Goal: Information Seeking & Learning: Learn about a topic

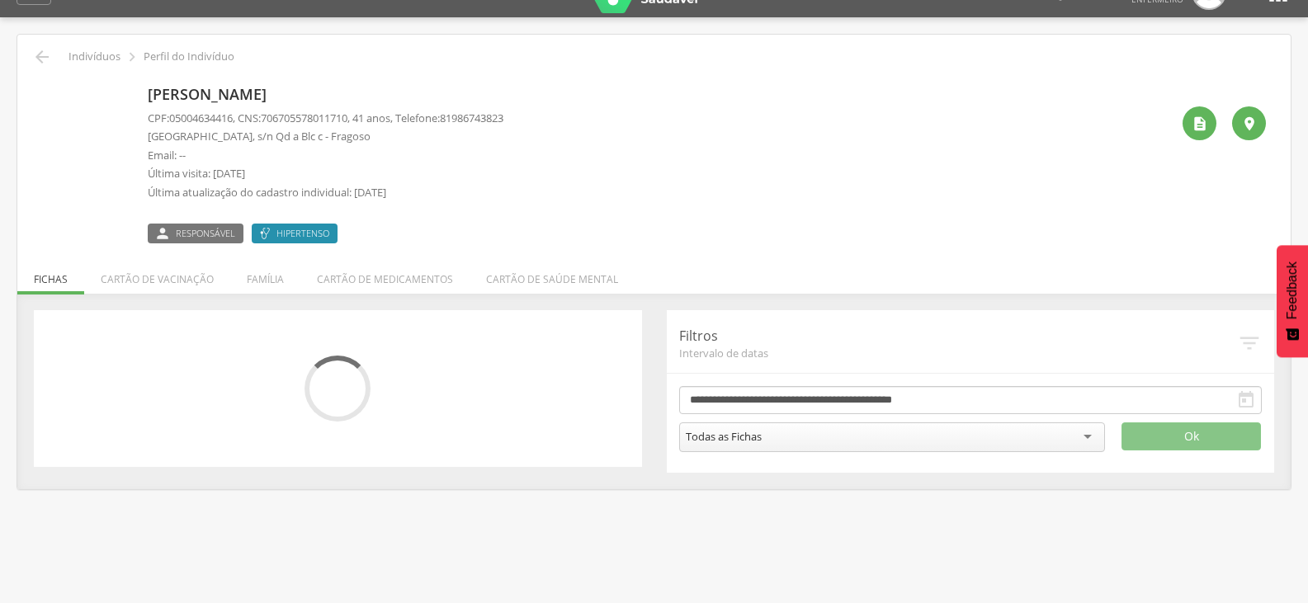
scroll to position [50, 0]
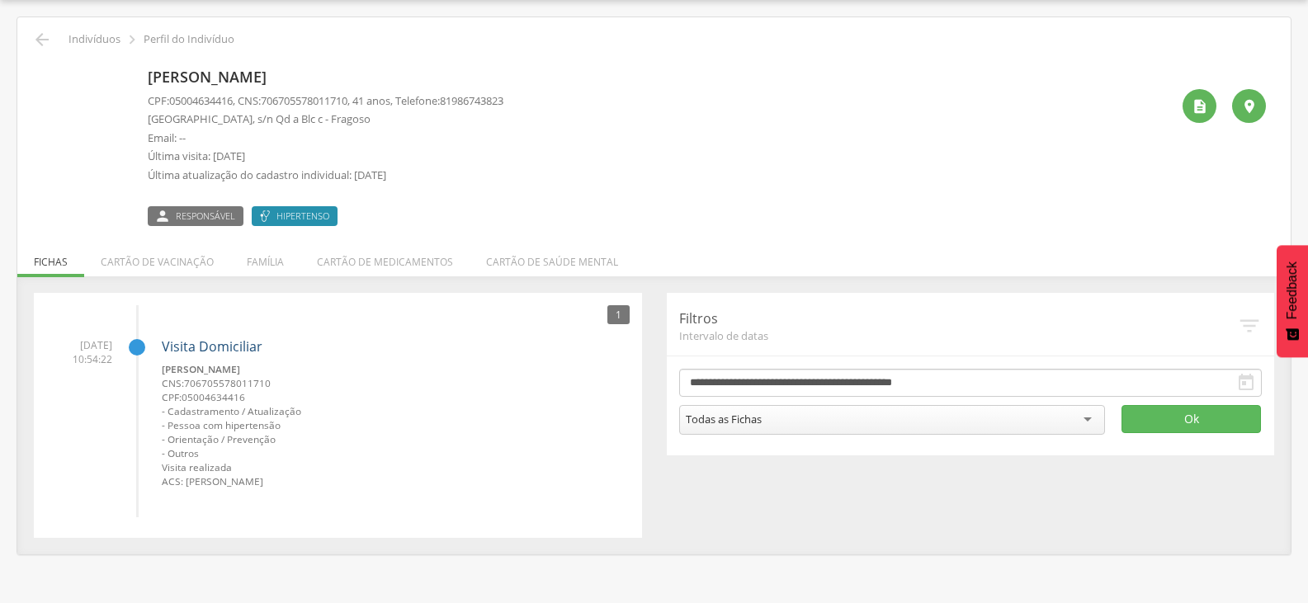
click at [221, 352] on link "Visita Domiciliar" at bounding box center [212, 347] width 101 height 18
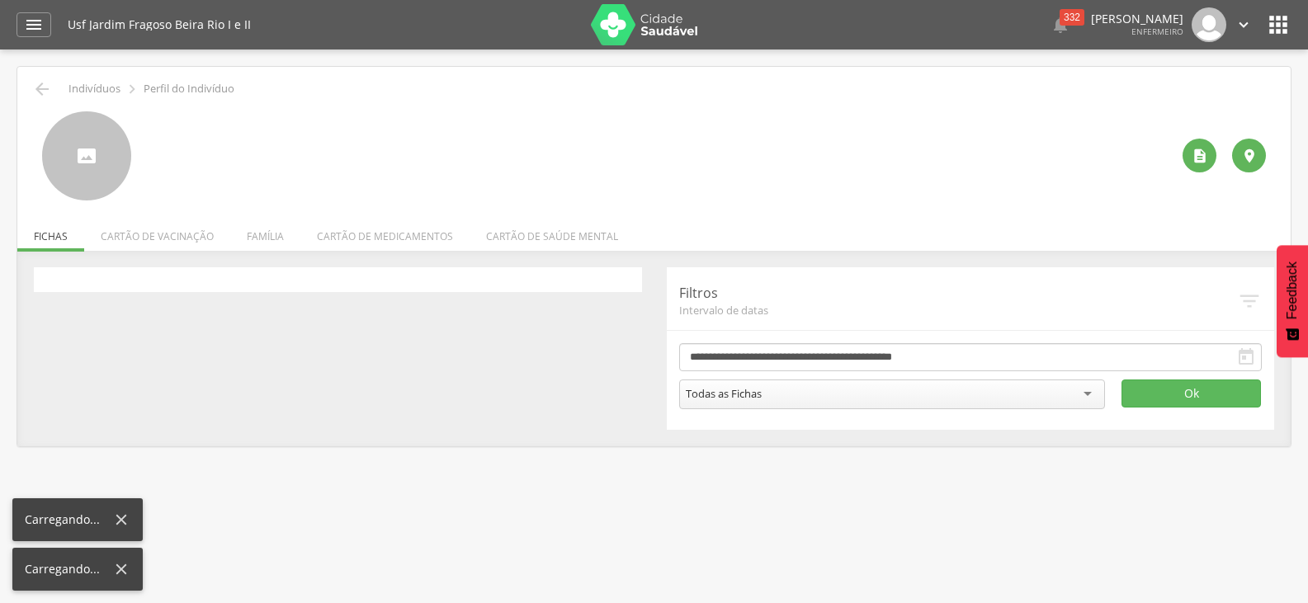
scroll to position [50, 0]
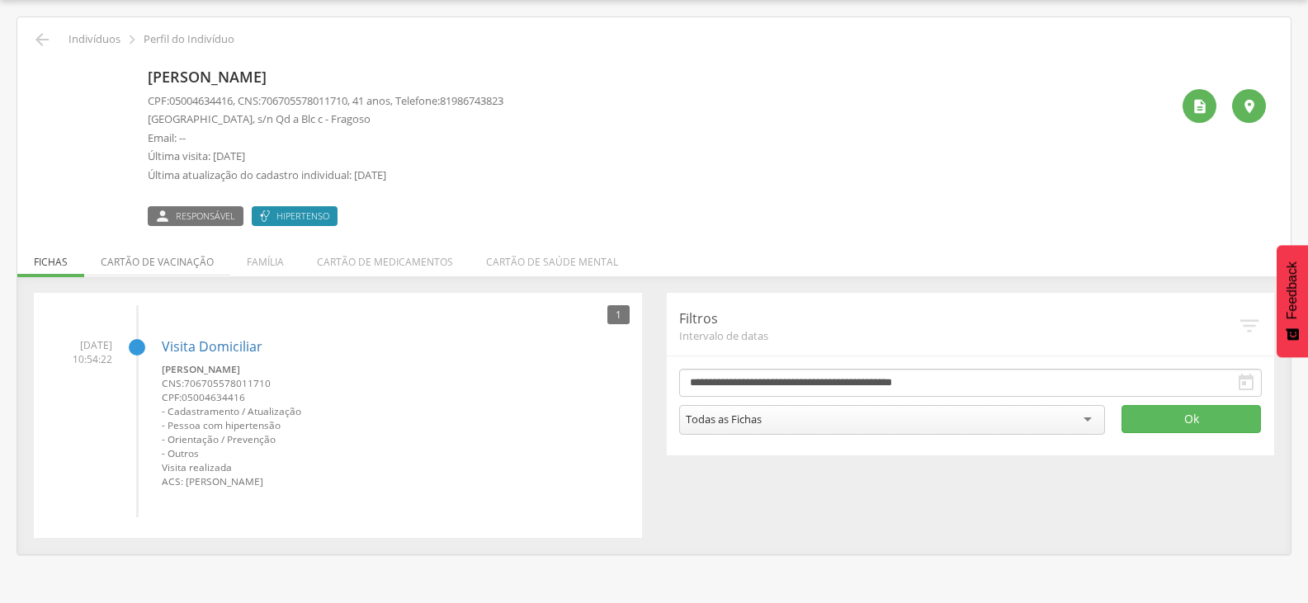
click at [126, 272] on li "Cartão de vacinação" at bounding box center [157, 258] width 146 height 39
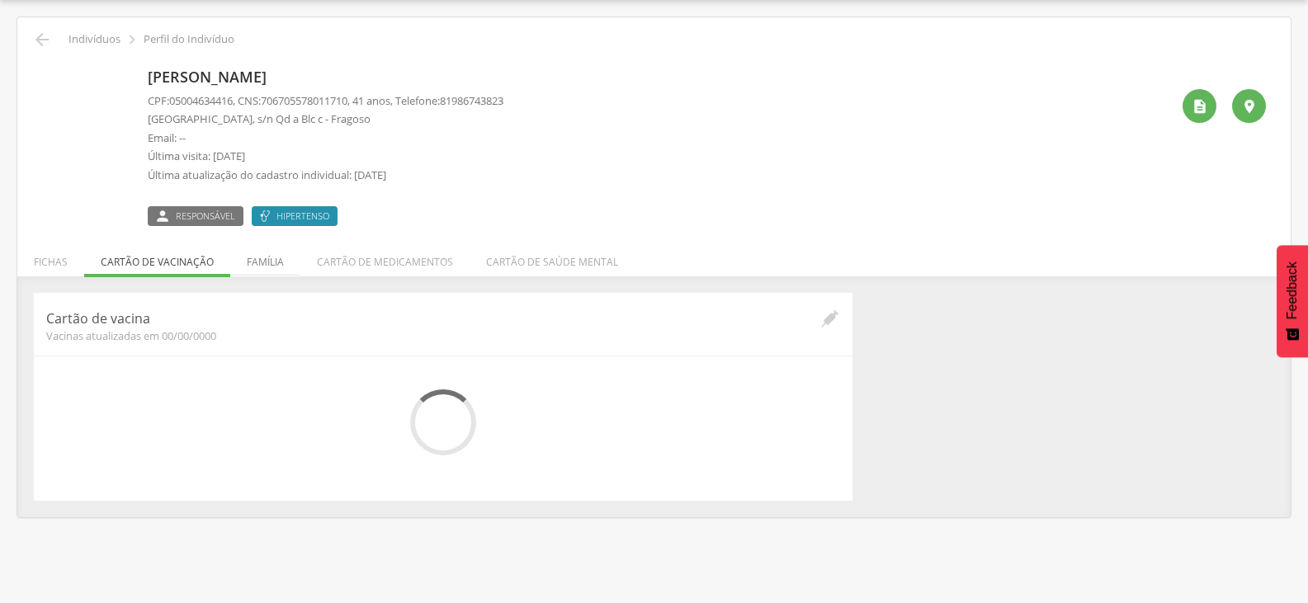
click at [244, 271] on li "Família" at bounding box center [265, 258] width 70 height 39
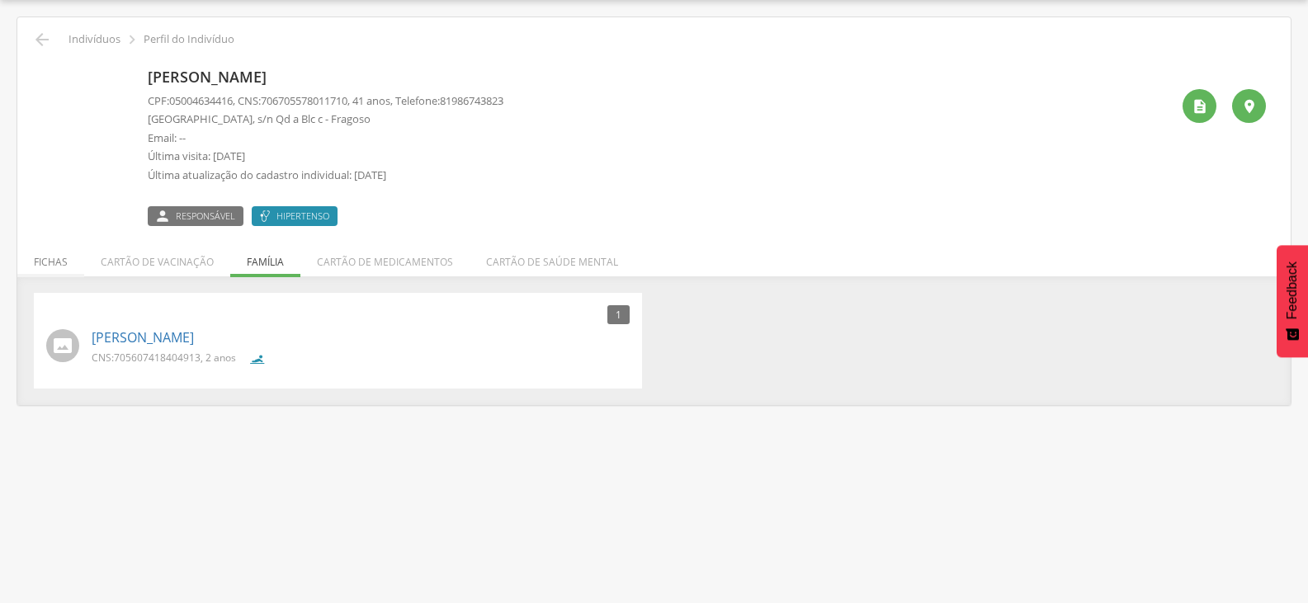
click at [54, 266] on li "Fichas" at bounding box center [50, 258] width 67 height 39
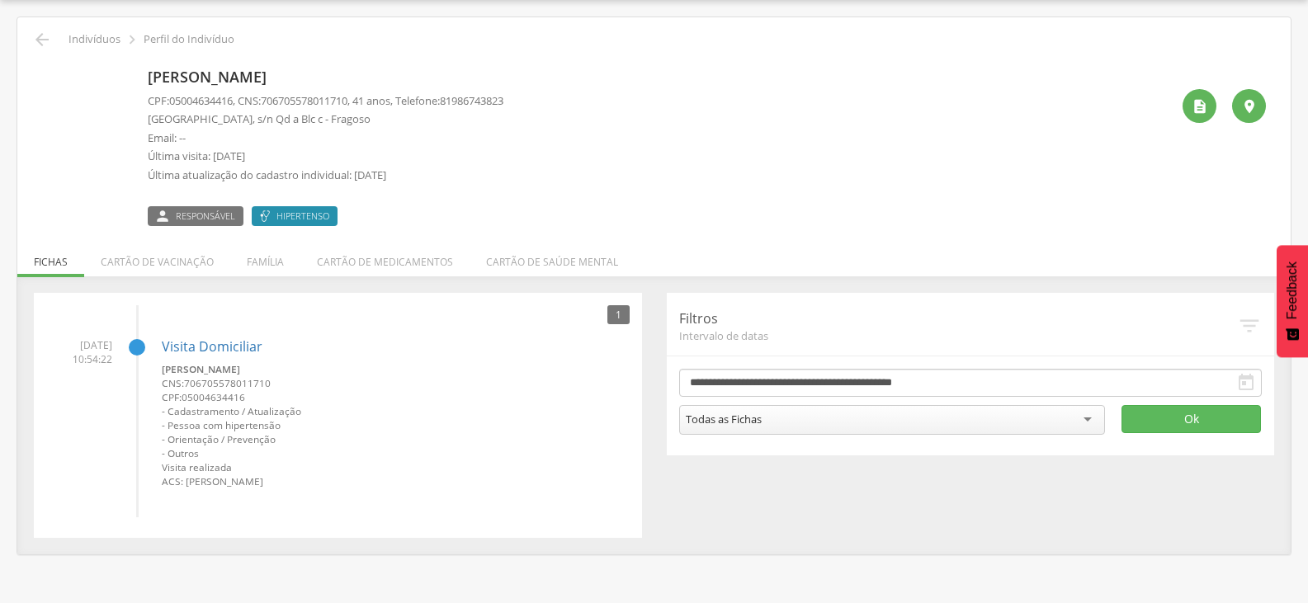
click at [206, 335] on div "Visita Domiciliar Werica Alves dos Santos CNS: 706705578011710 CPF: 05004634416…" at bounding box center [396, 407] width 468 height 163
click at [254, 254] on li "Família" at bounding box center [265, 258] width 70 height 39
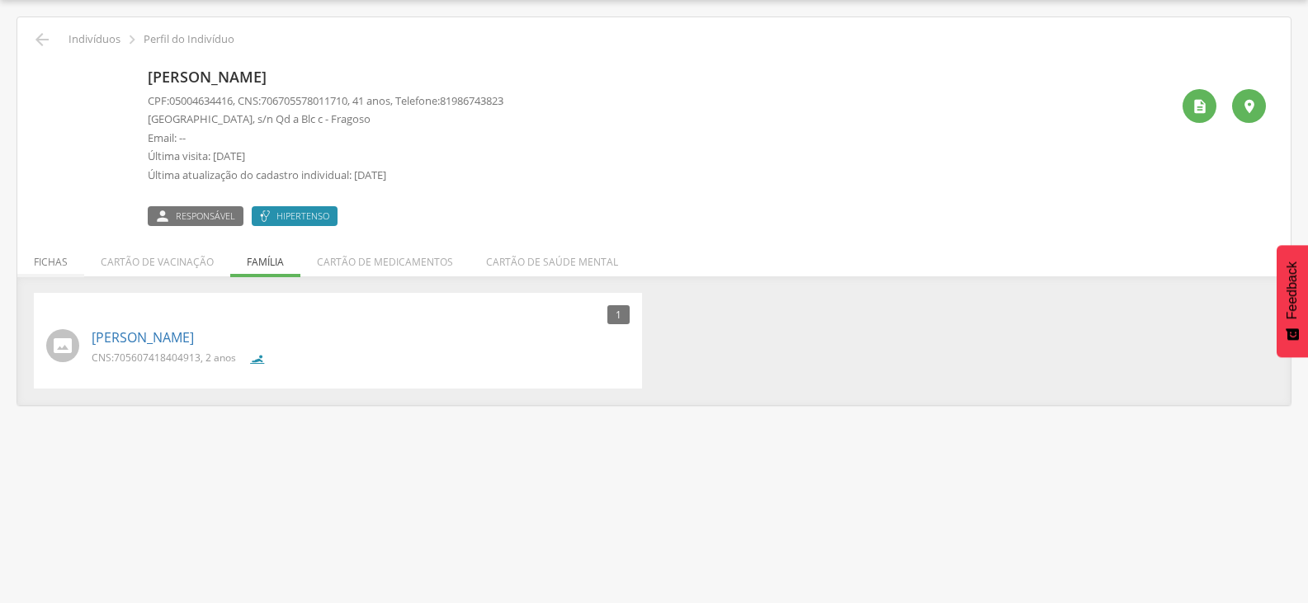
click at [55, 272] on li "Fichas" at bounding box center [50, 258] width 67 height 39
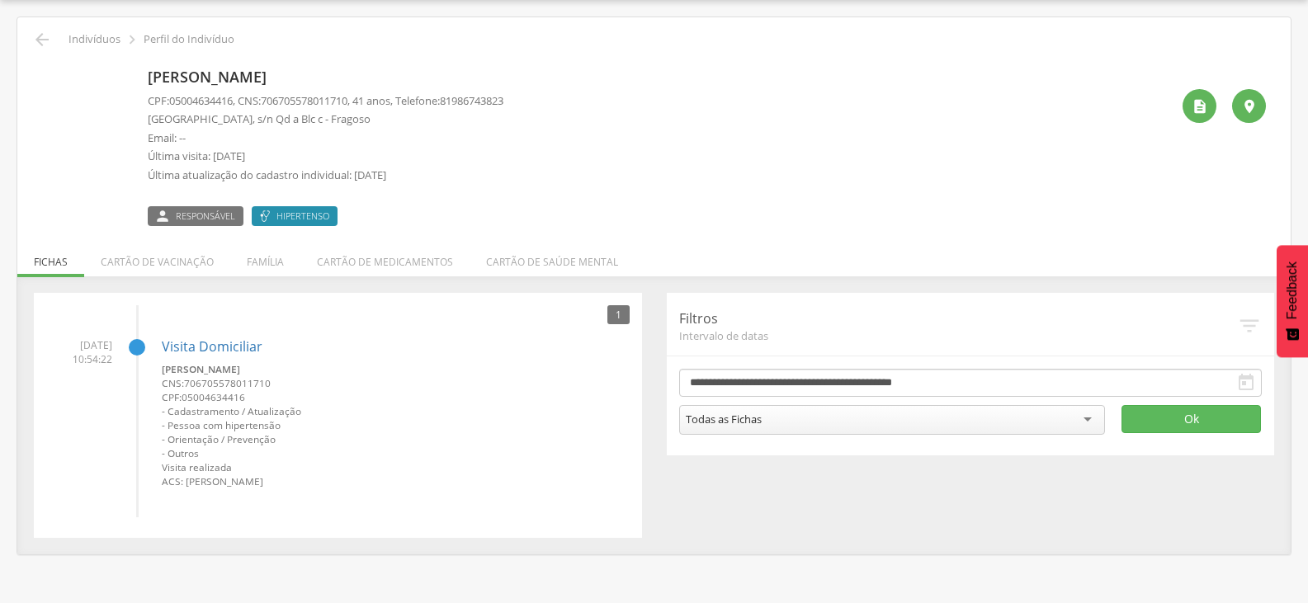
click at [119, 352] on li "11/09/2025 10:54:22 Visita Domiciliar Werica Alves dos Santos CNS: 706705578011…" at bounding box center [338, 407] width 584 height 163
click at [215, 343] on link "Visita Domiciliar" at bounding box center [212, 347] width 101 height 18
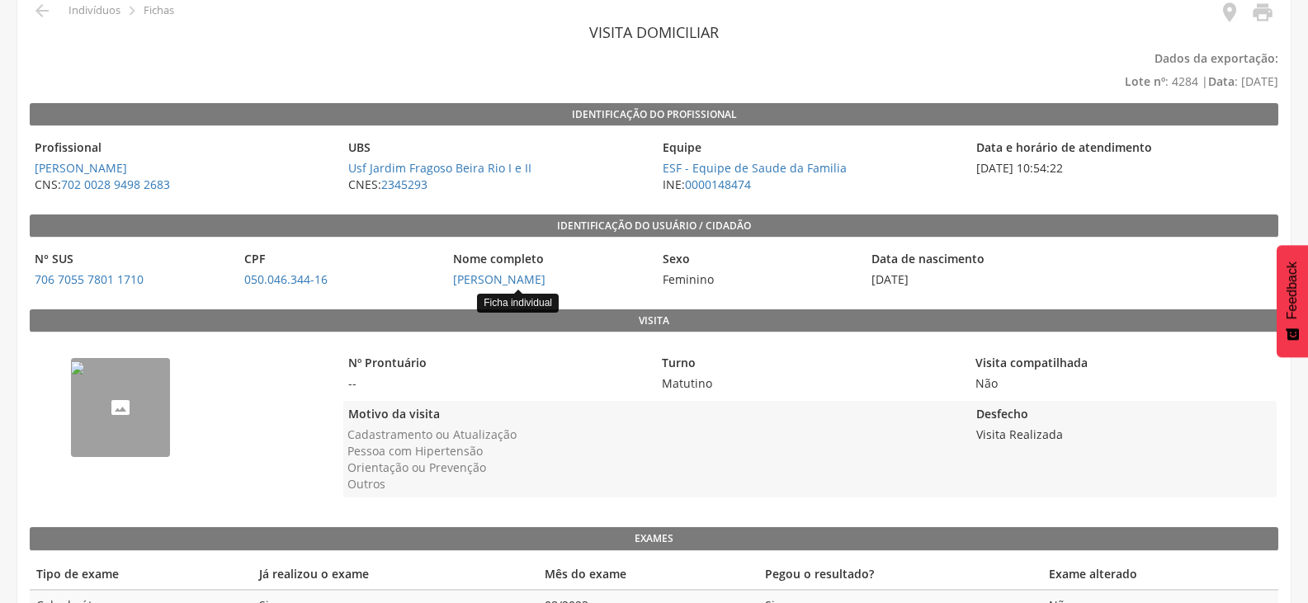
scroll to position [156, 0]
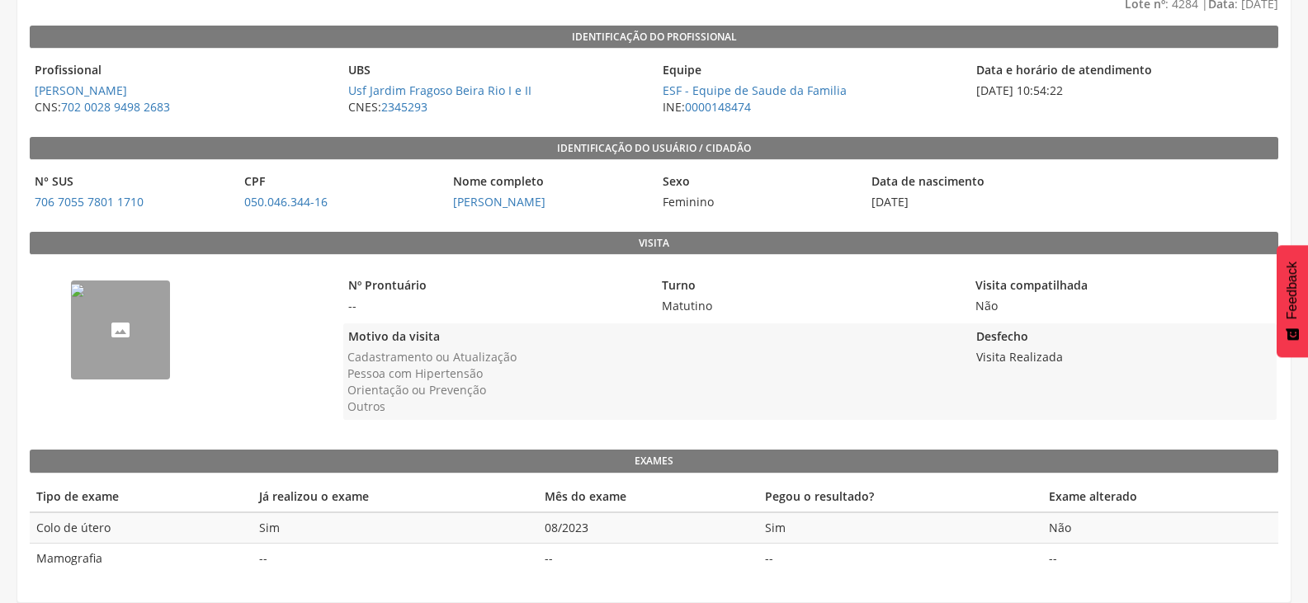
click at [811, 367] on li "Pessoa com Hipertensão" at bounding box center [654, 374] width 612 height 17
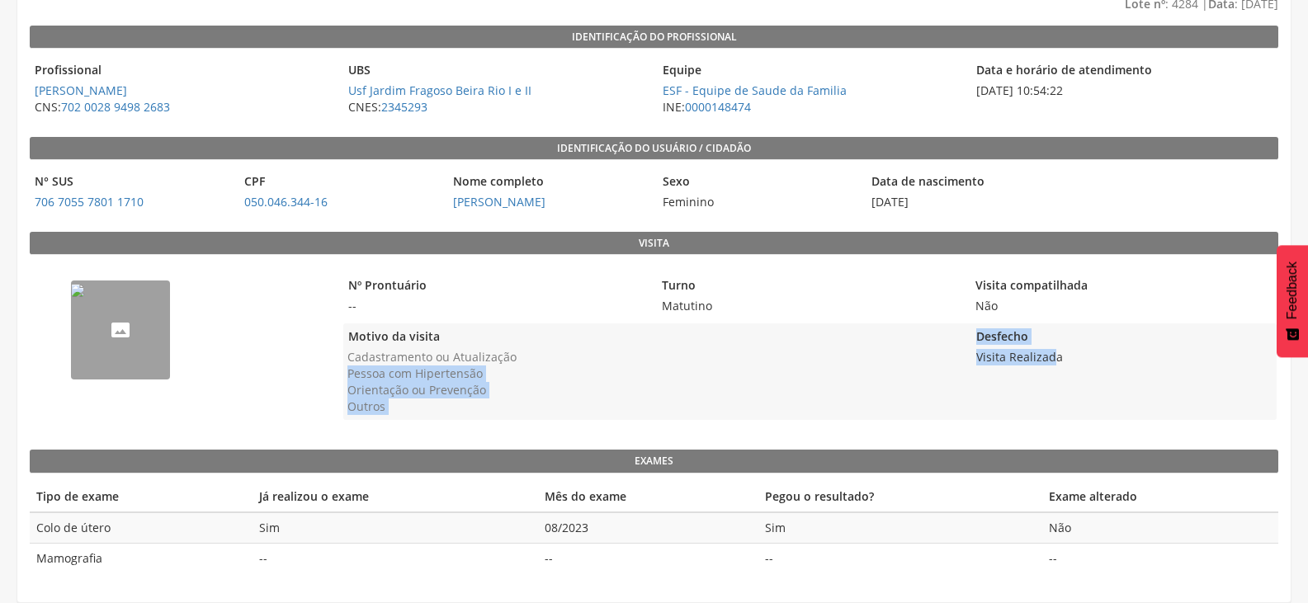
drag, startPoint x: 1023, startPoint y: 354, endPoint x: 1057, endPoint y: 352, distance: 33.9
click at [1057, 352] on div "Motivo da visita Cadastramento ou Atualização Pessoa com Hipertensão Orientação…" at bounding box center [810, 372] width 934 height 97
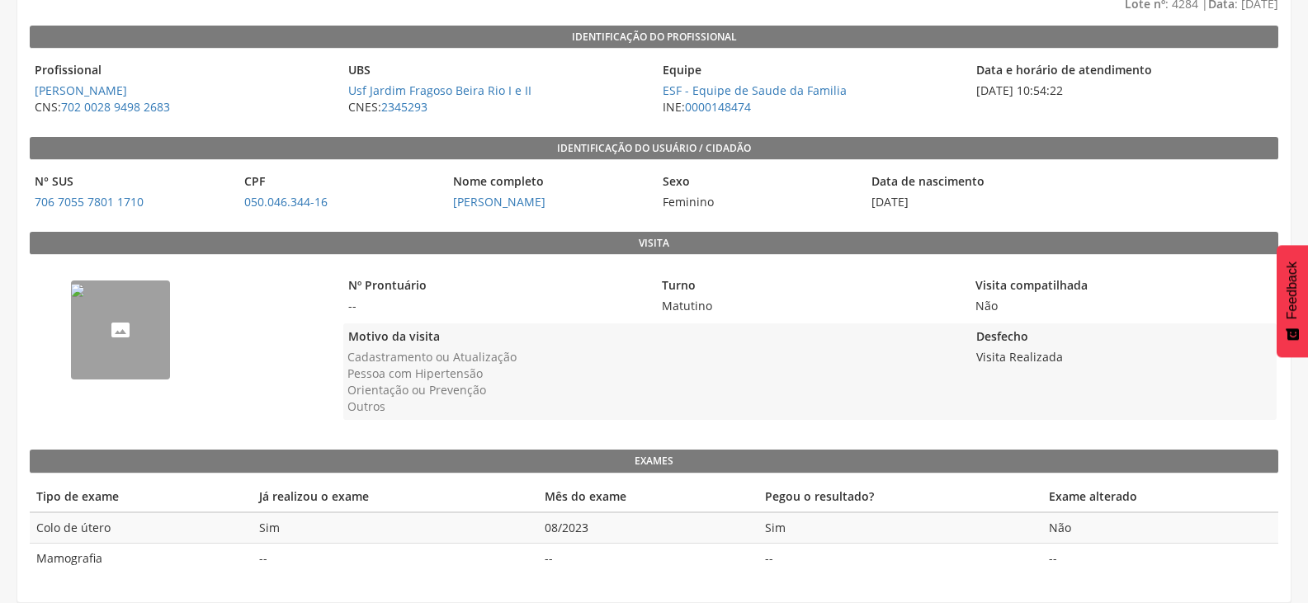
click at [904, 342] on legend "Motivo da visita" at bounding box center [653, 338] width 620 height 19
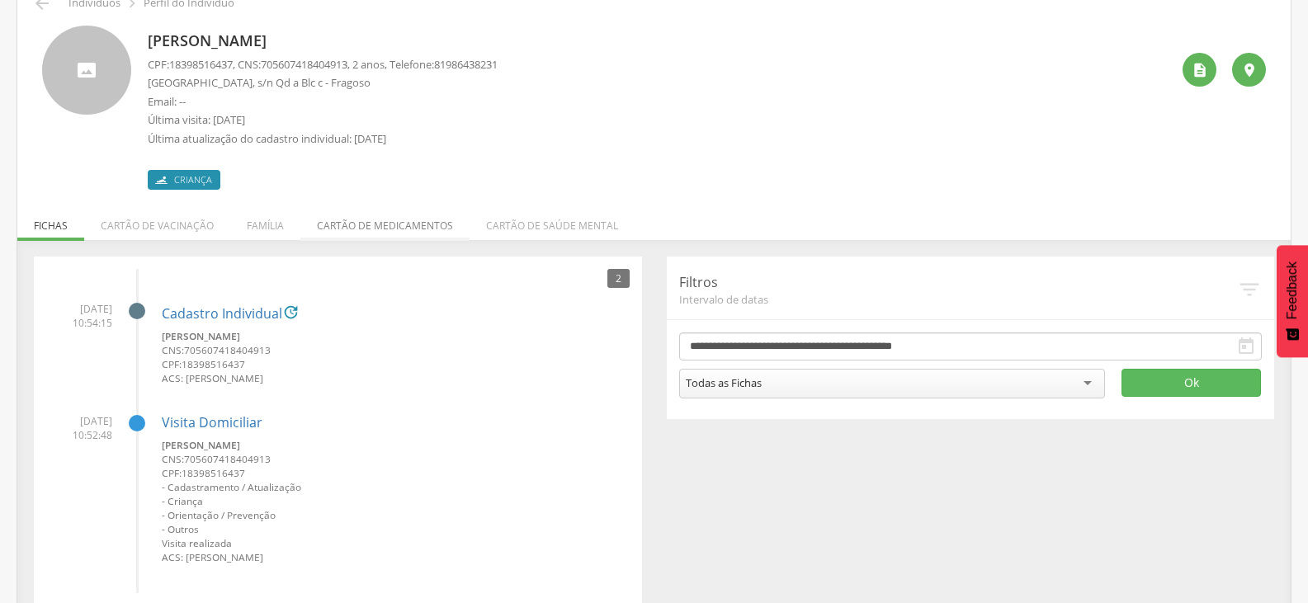
scroll to position [114, 0]
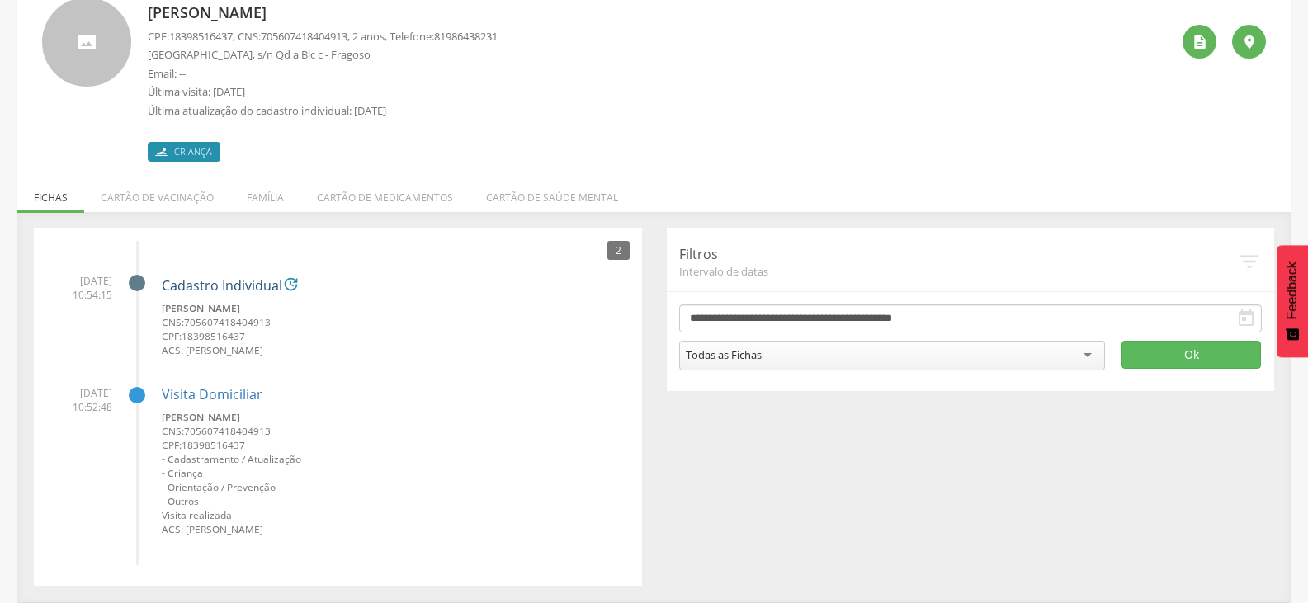
click at [269, 283] on link "Cadastro Individual" at bounding box center [222, 286] width 121 height 15
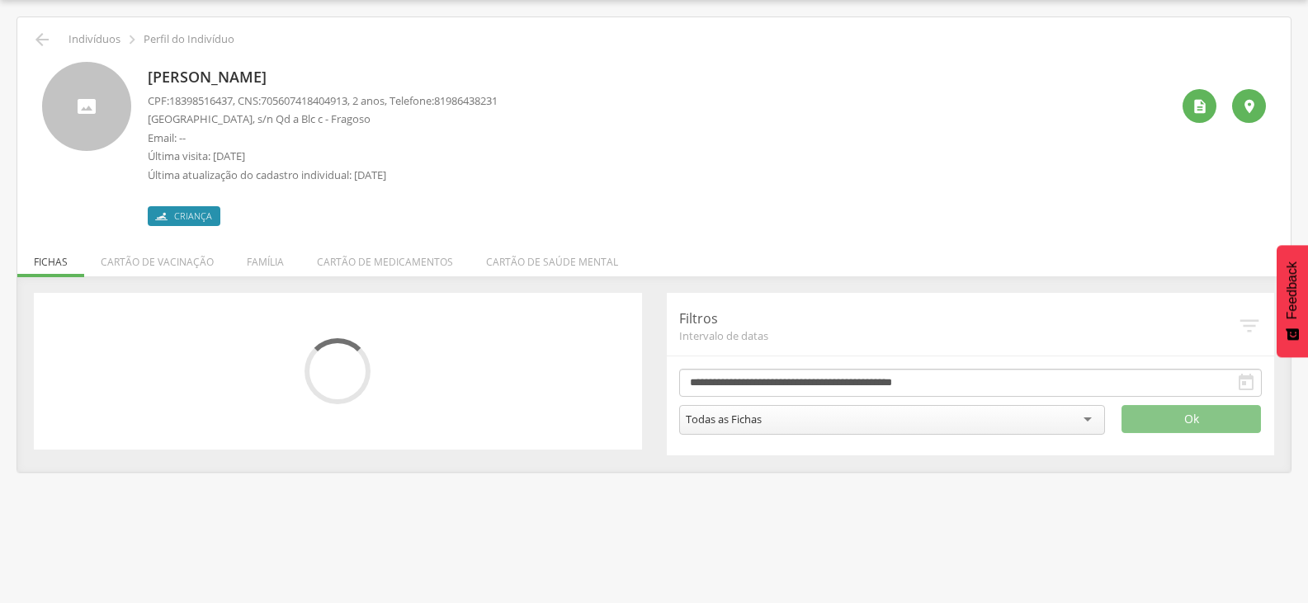
scroll to position [114, 0]
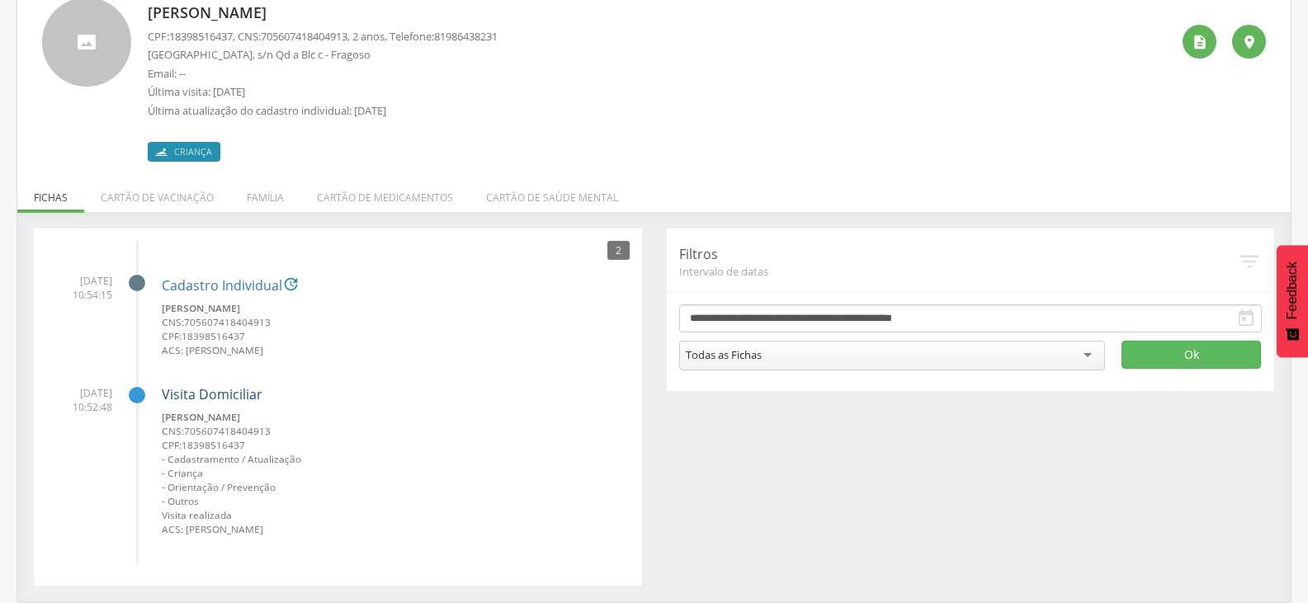
click at [205, 391] on link "Visita Domiciliar" at bounding box center [212, 394] width 101 height 18
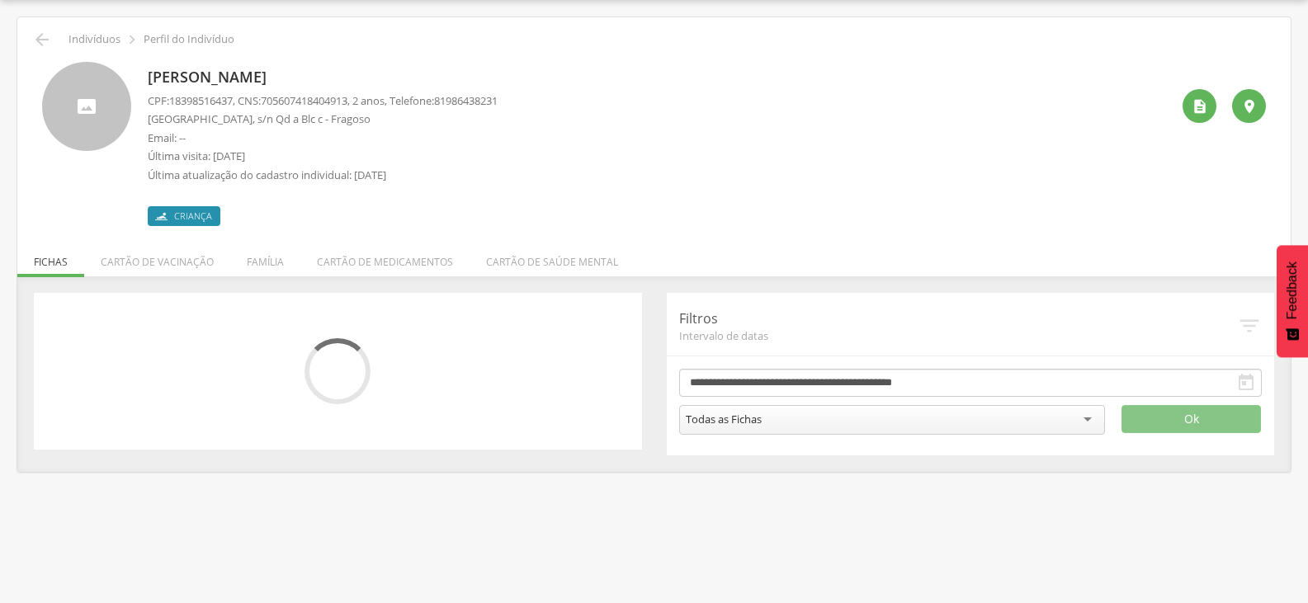
scroll to position [71, 0]
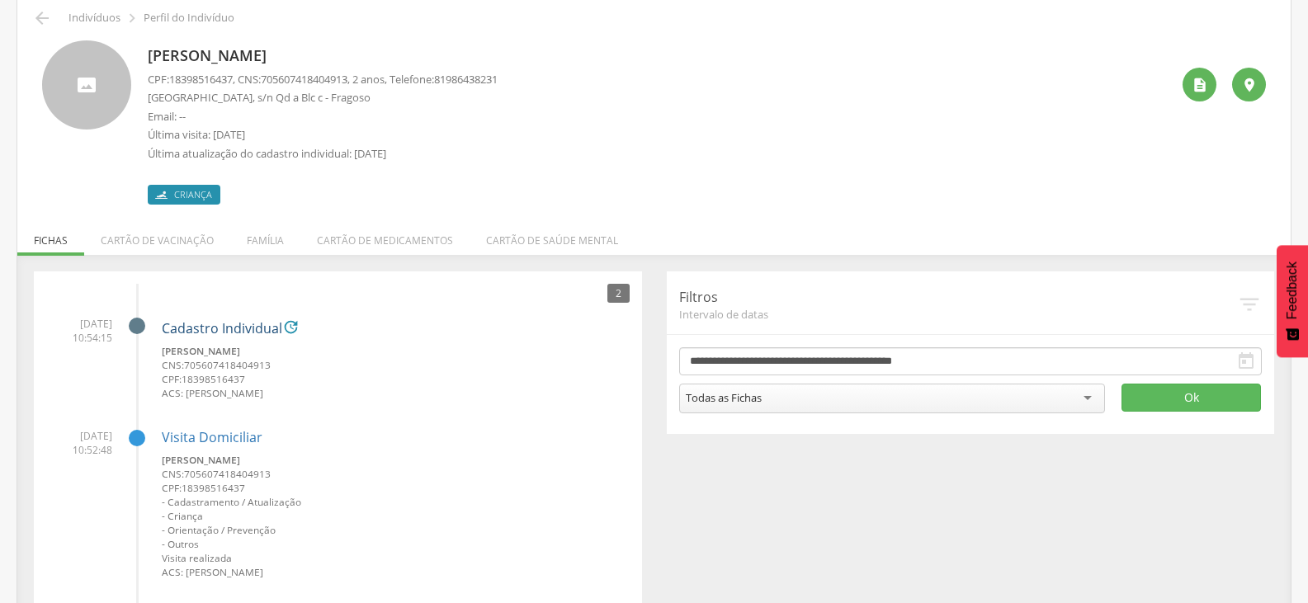
click at [212, 327] on link "Cadastro Individual" at bounding box center [222, 329] width 121 height 15
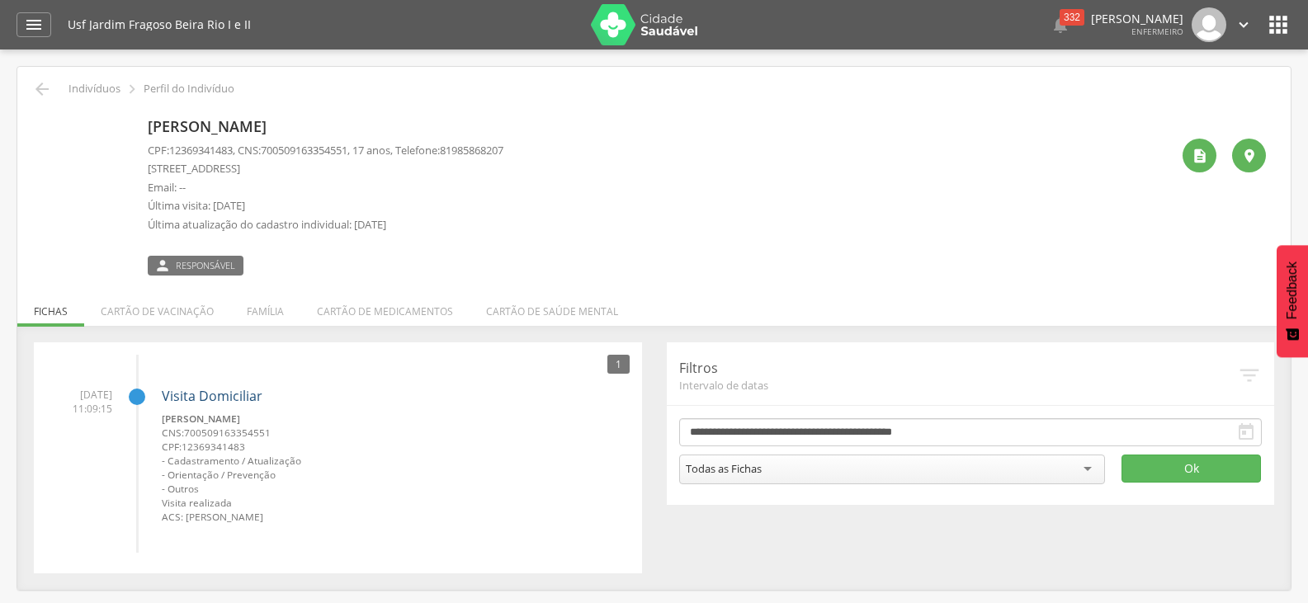
click at [196, 400] on link "Visita Domiciliar" at bounding box center [212, 396] width 101 height 18
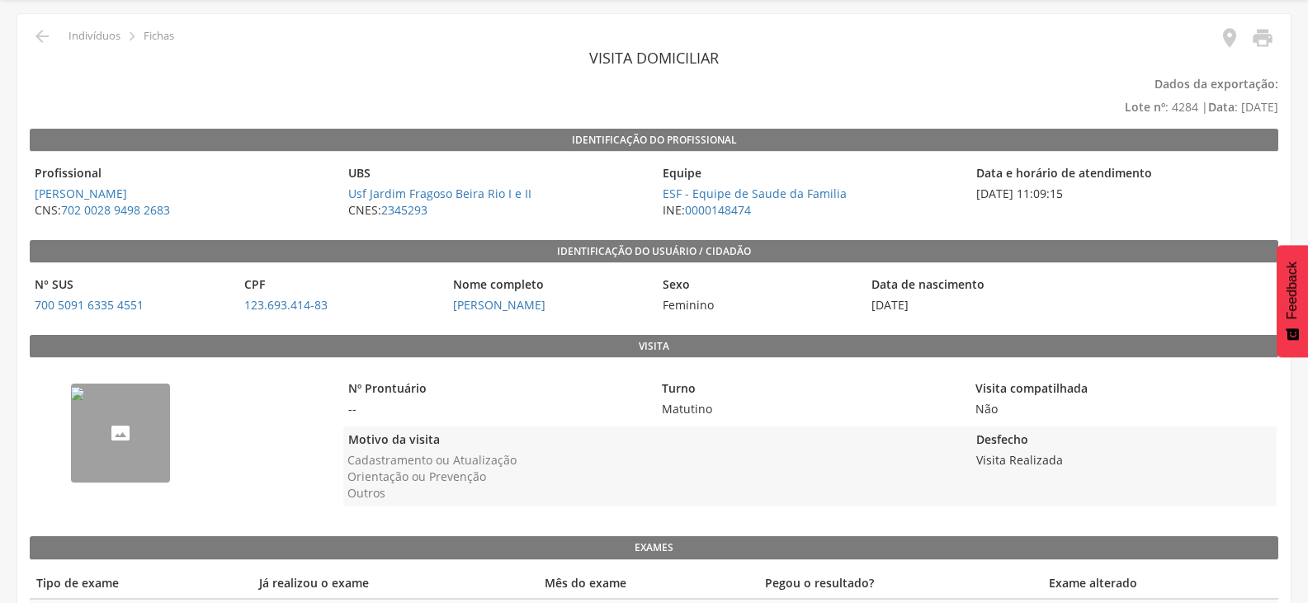
scroll to position [109, 0]
